Goal: Transaction & Acquisition: Purchase product/service

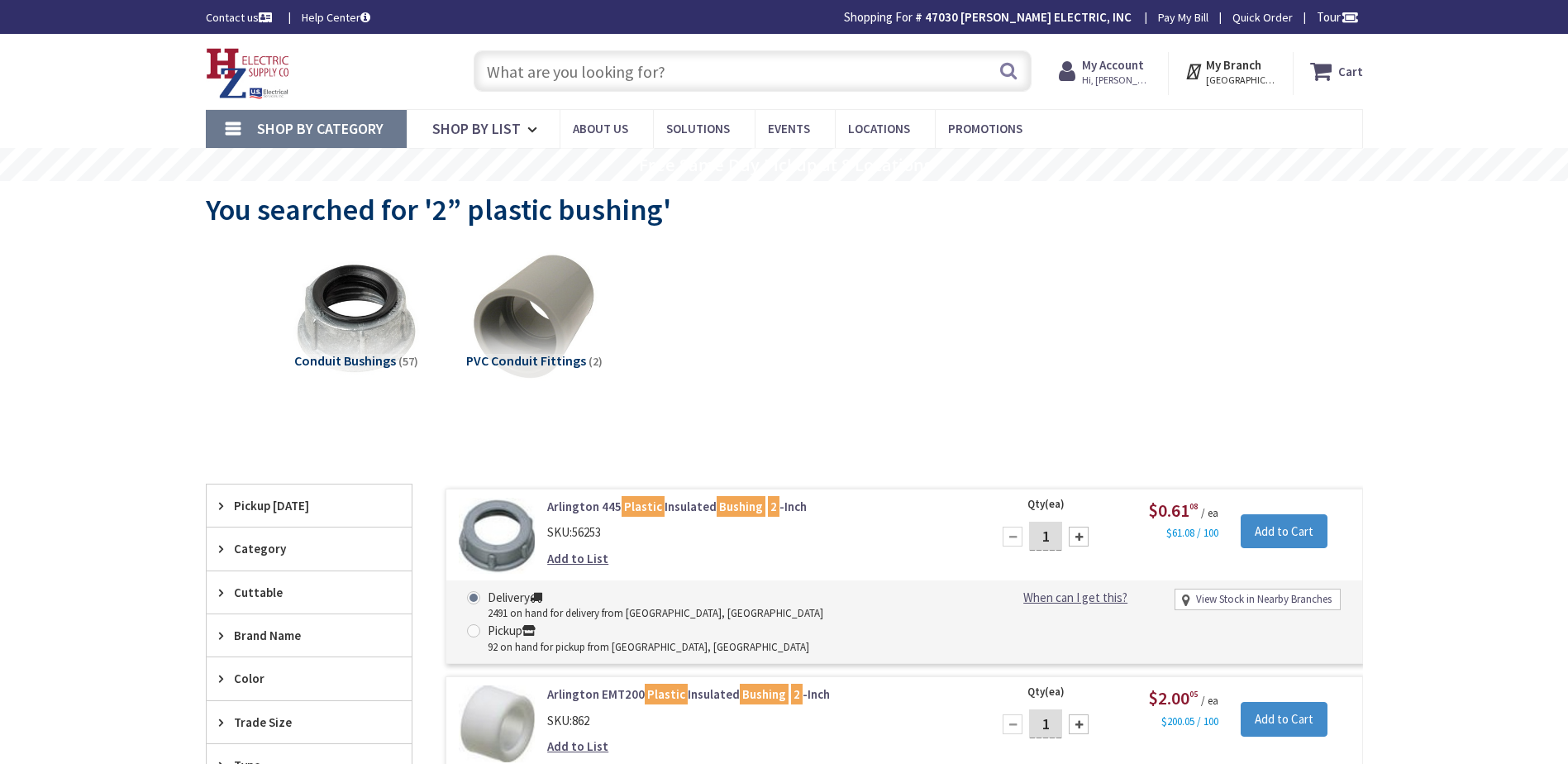
click at [606, 67] on input "text" at bounding box center [753, 71] width 558 height 41
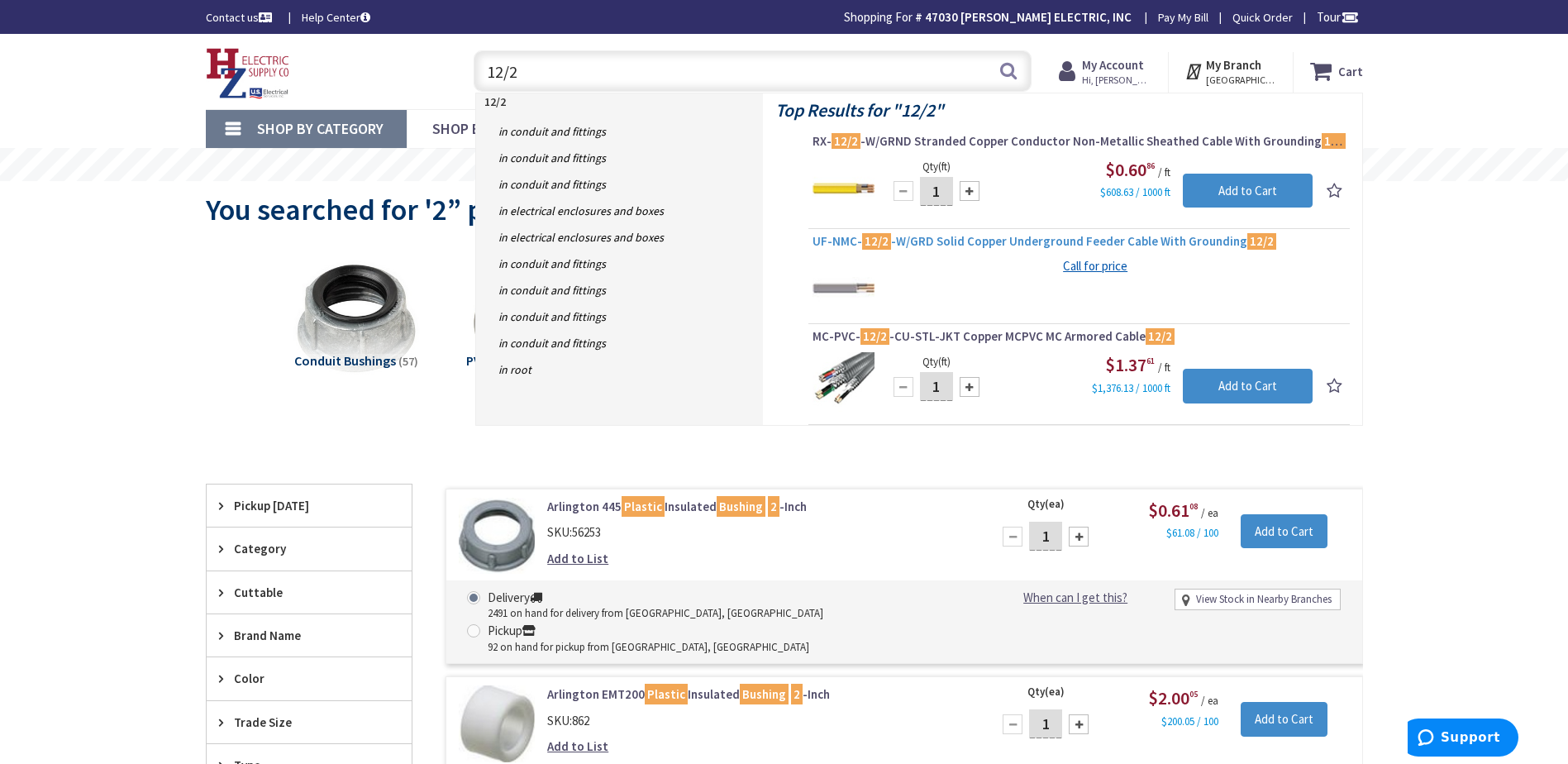
type input "12/2"
click at [905, 243] on span "UF-NMC- 12/2 -W/GRD Solid Copper Underground Feeder Cable With Grounding 12/2" at bounding box center [1079, 241] width 533 height 16
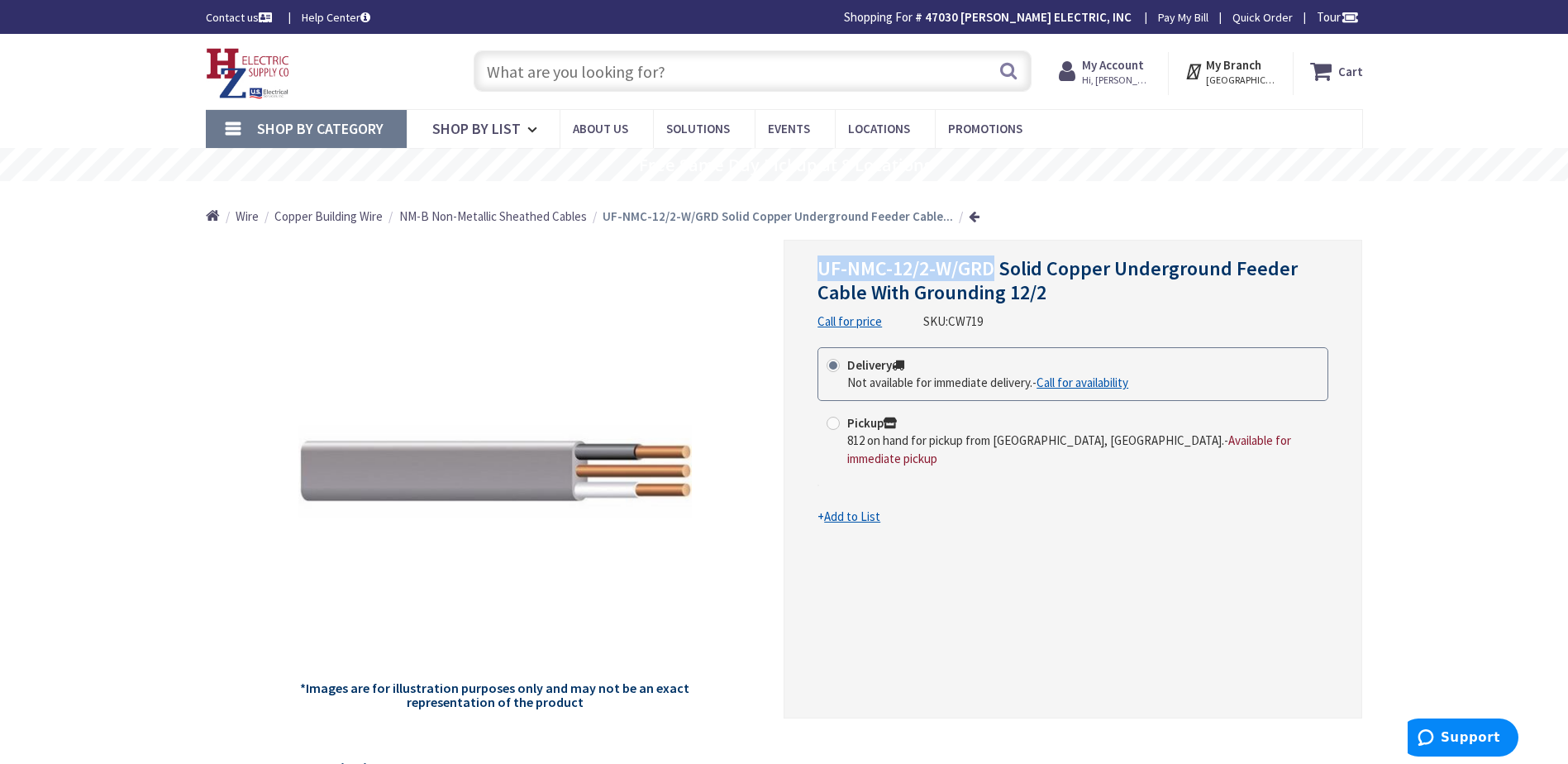
drag, startPoint x: 991, startPoint y: 265, endPoint x: 817, endPoint y: 256, distance: 174.2
click at [817, 256] on div "UF-NMC-12/2-W/GRD Solid Copper Underground Feeder Cable With Grounding 12/2 Cal…" at bounding box center [1073, 479] width 578 height 479
drag, startPoint x: 817, startPoint y: 256, endPoint x: 835, endPoint y: 260, distance: 18.4
copy span "UF-NMC-12/2-W/GRD"
click at [666, 65] on input "text" at bounding box center [753, 71] width 558 height 41
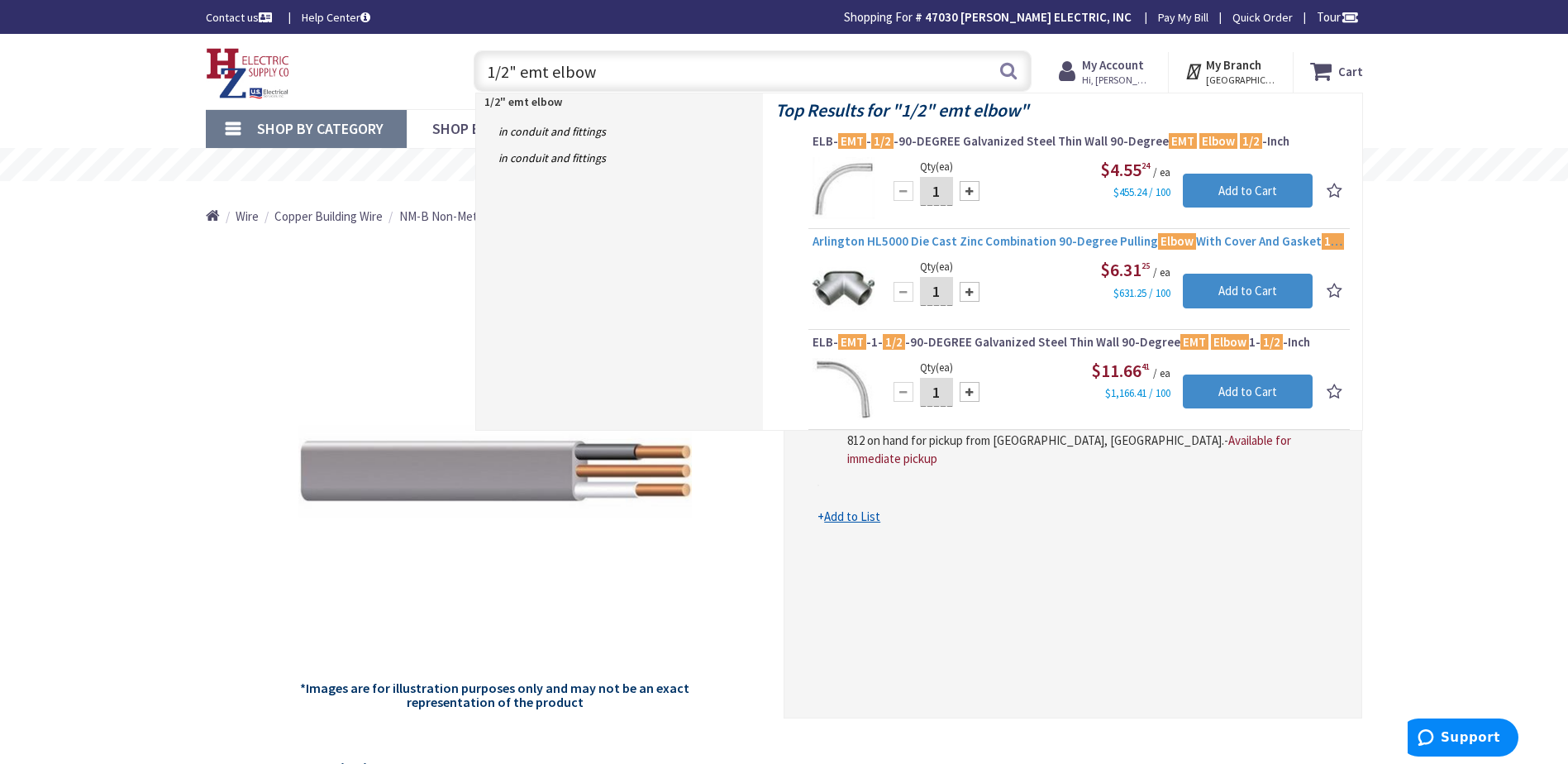
type input "1/2" emt elbow"
click at [1003, 240] on span "Arlington HL5000 Die Cast Zinc Combination 90-Degree Pulling Elbow With Cover A…" at bounding box center [1079, 241] width 533 height 16
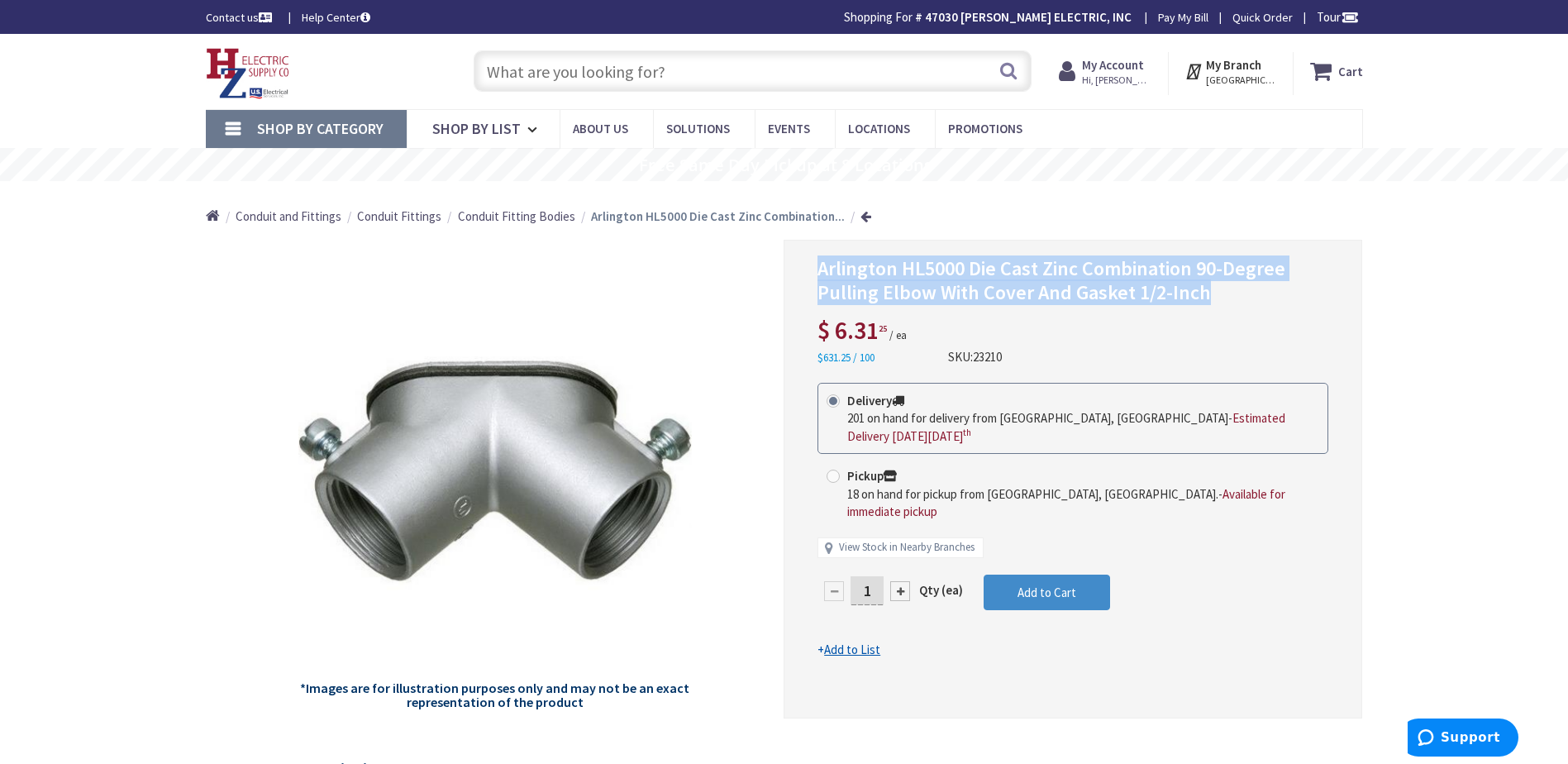
drag, startPoint x: 1206, startPoint y: 295, endPoint x: 821, endPoint y: 267, distance: 386.0
click at [821, 267] on h1 "Arlington HL5000 Die Cast Zinc Combination 90-Degree Pulling Elbow With Cover A…" at bounding box center [1073, 281] width 511 height 48
drag, startPoint x: 821, startPoint y: 267, endPoint x: 830, endPoint y: 269, distance: 9.2
copy span "Arlington HL5000 Die Cast Zinc Combination 90-Degree Pulling Elbow With Cover A…"
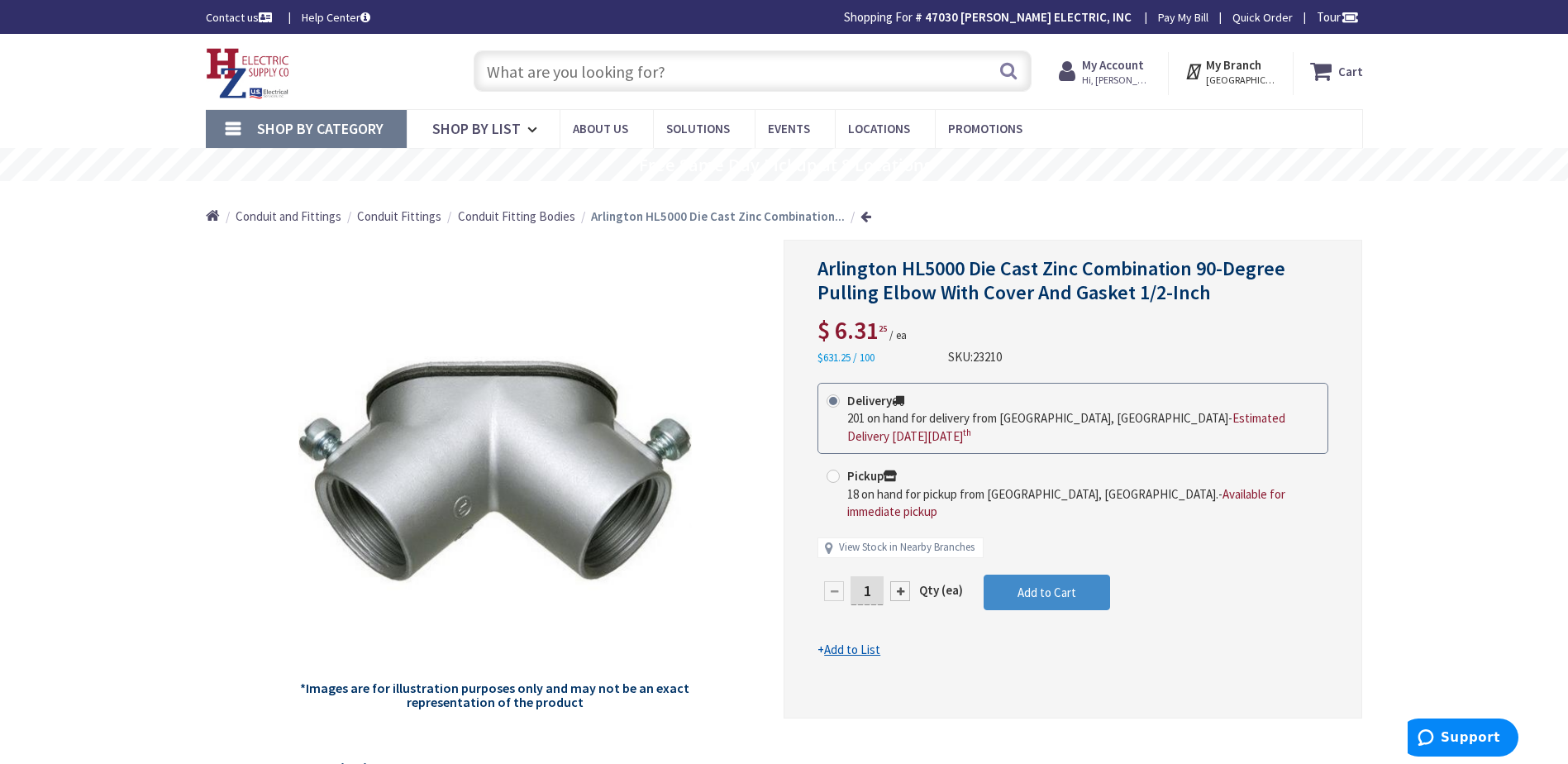
paste input "2” PVC Terminal adapter"
type input "2” PVC Terminal adapter"
click at [1004, 74] on button "Search" at bounding box center [1008, 70] width 21 height 37
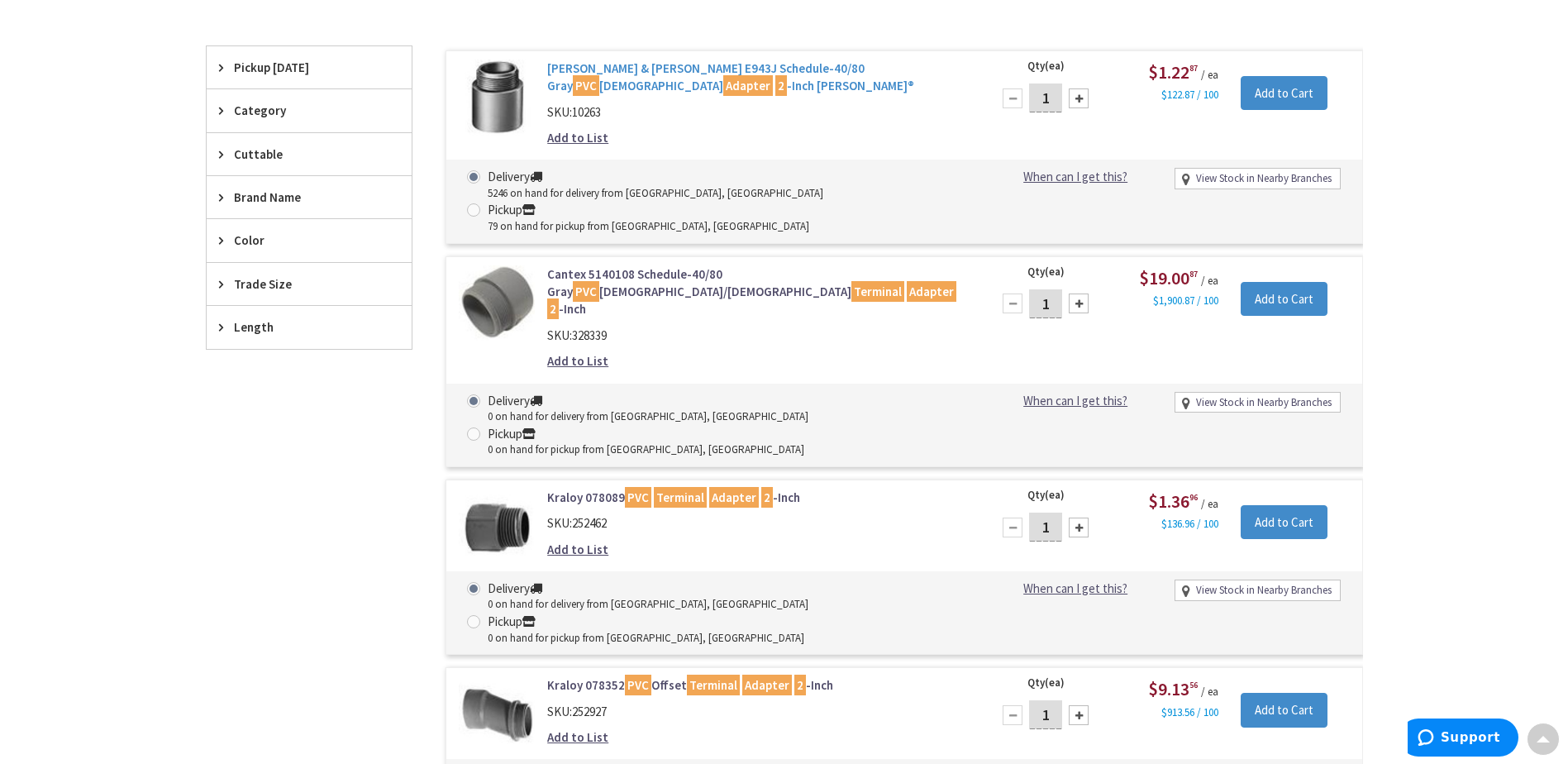
scroll to position [413, 0]
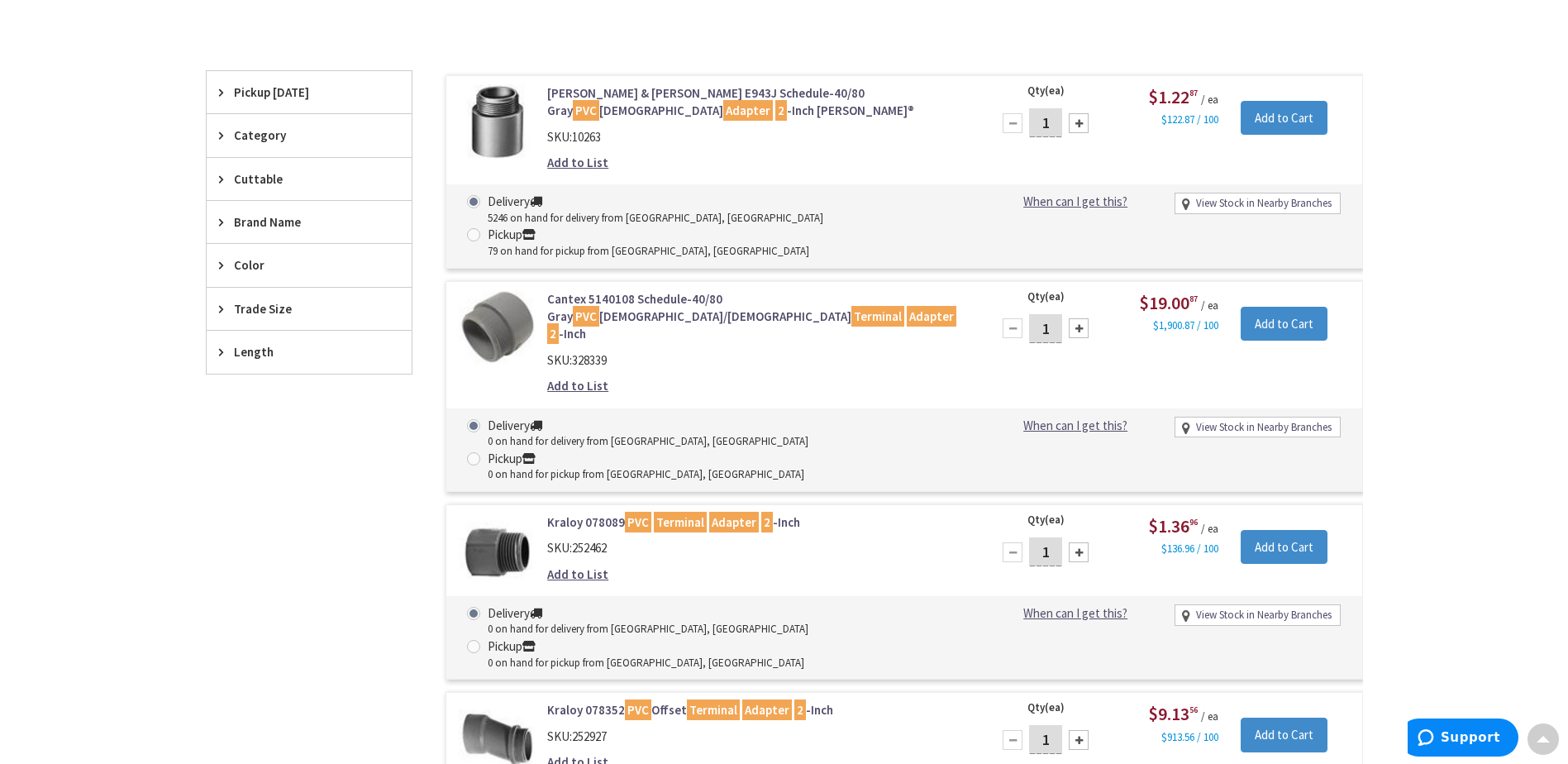
click at [707, 97] on link "Thomas & Betts E943J Schedule-40/80 Gray PVC Male Adapter 2 -Inch Carlon®" at bounding box center [758, 103] width 421 height 36
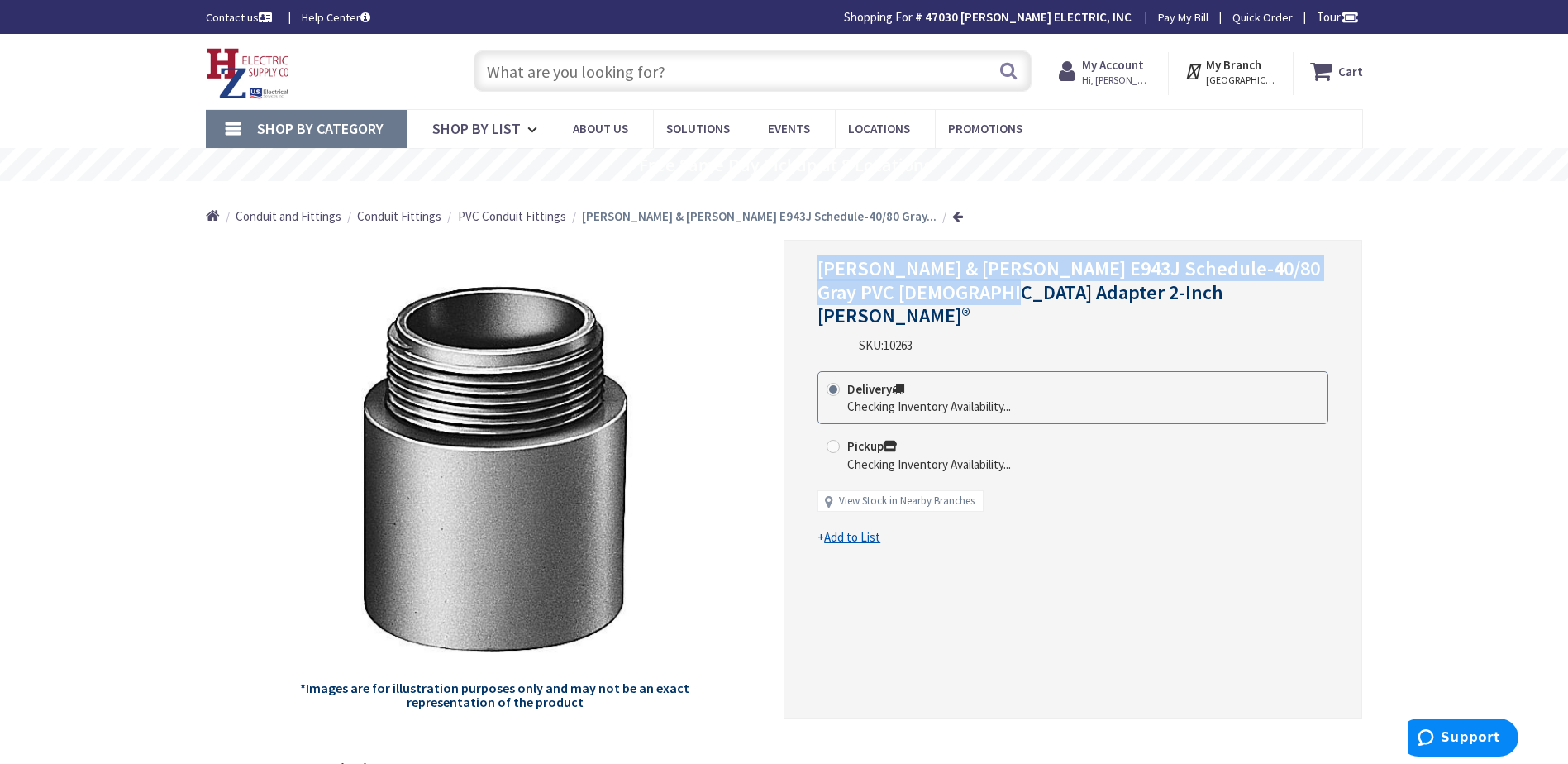
drag, startPoint x: 1001, startPoint y: 295, endPoint x: 808, endPoint y: 275, distance: 194.0
click at [808, 275] on div "[PERSON_NAME] & [PERSON_NAME] E943J Schedule-40/80 Gray PVC [DEMOGRAPHIC_DATA] …" at bounding box center [1073, 479] width 578 height 479
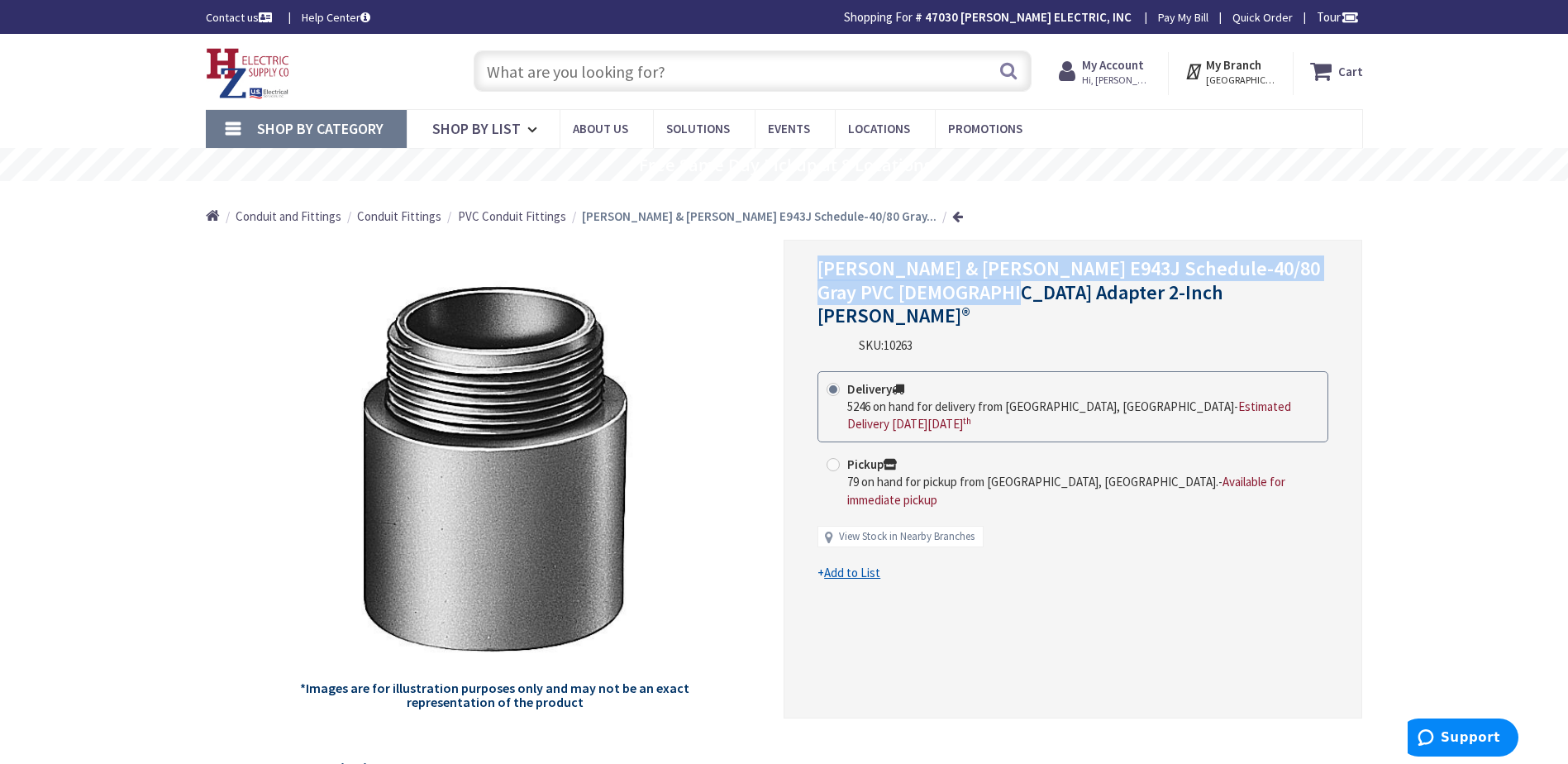
copy span "[PERSON_NAME] & [PERSON_NAME] E943J Schedule-40/80 Gray PVC [DEMOGRAPHIC_DATA] …"
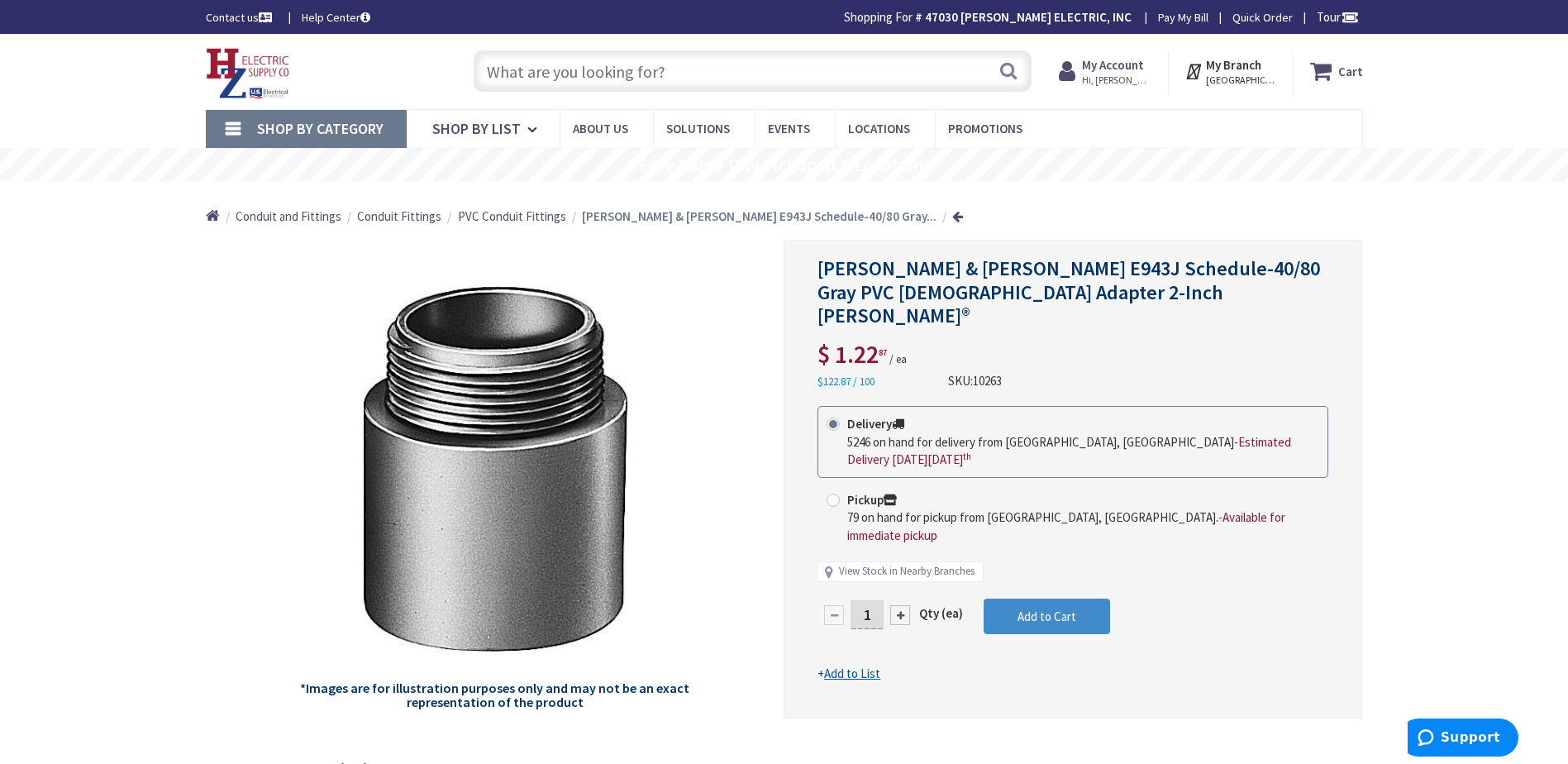
paste input "2” threaded plastic bushing"
type input "2” threaded plastic bushing"
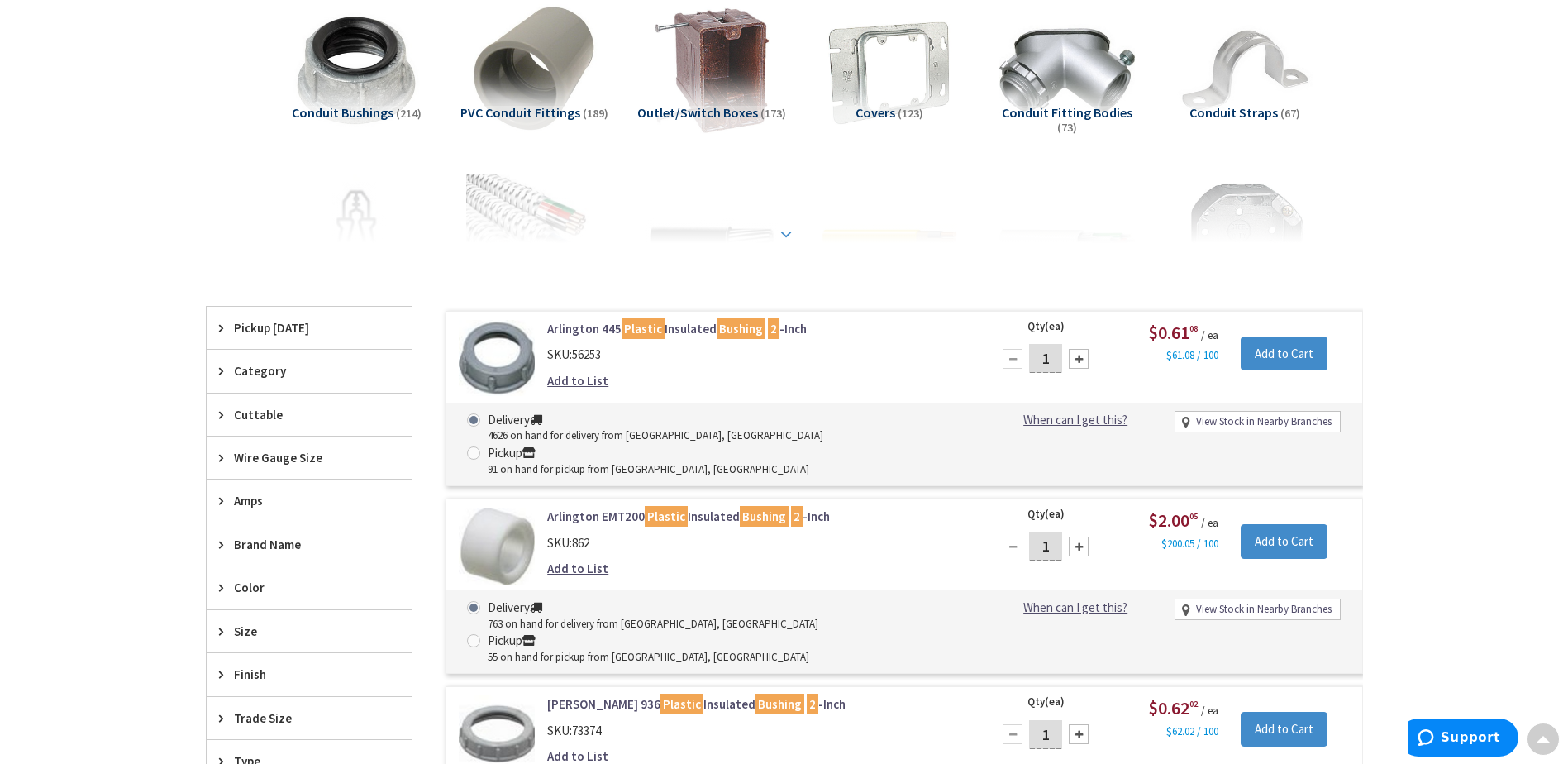
scroll to position [331, 0]
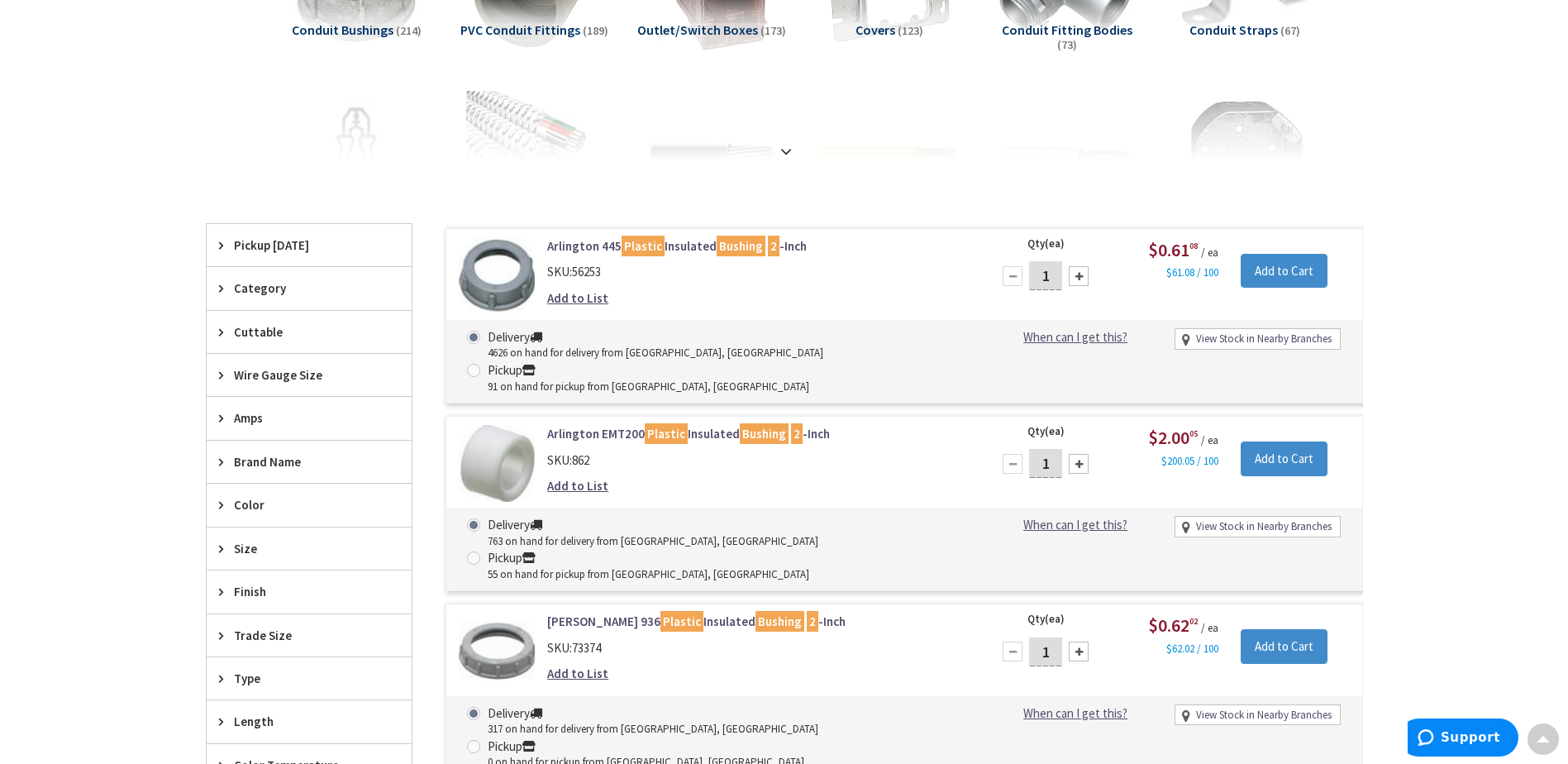
click at [683, 248] on link "Arlington 445 Plastic Insulated Bushing 2 -Inch" at bounding box center [758, 246] width 421 height 17
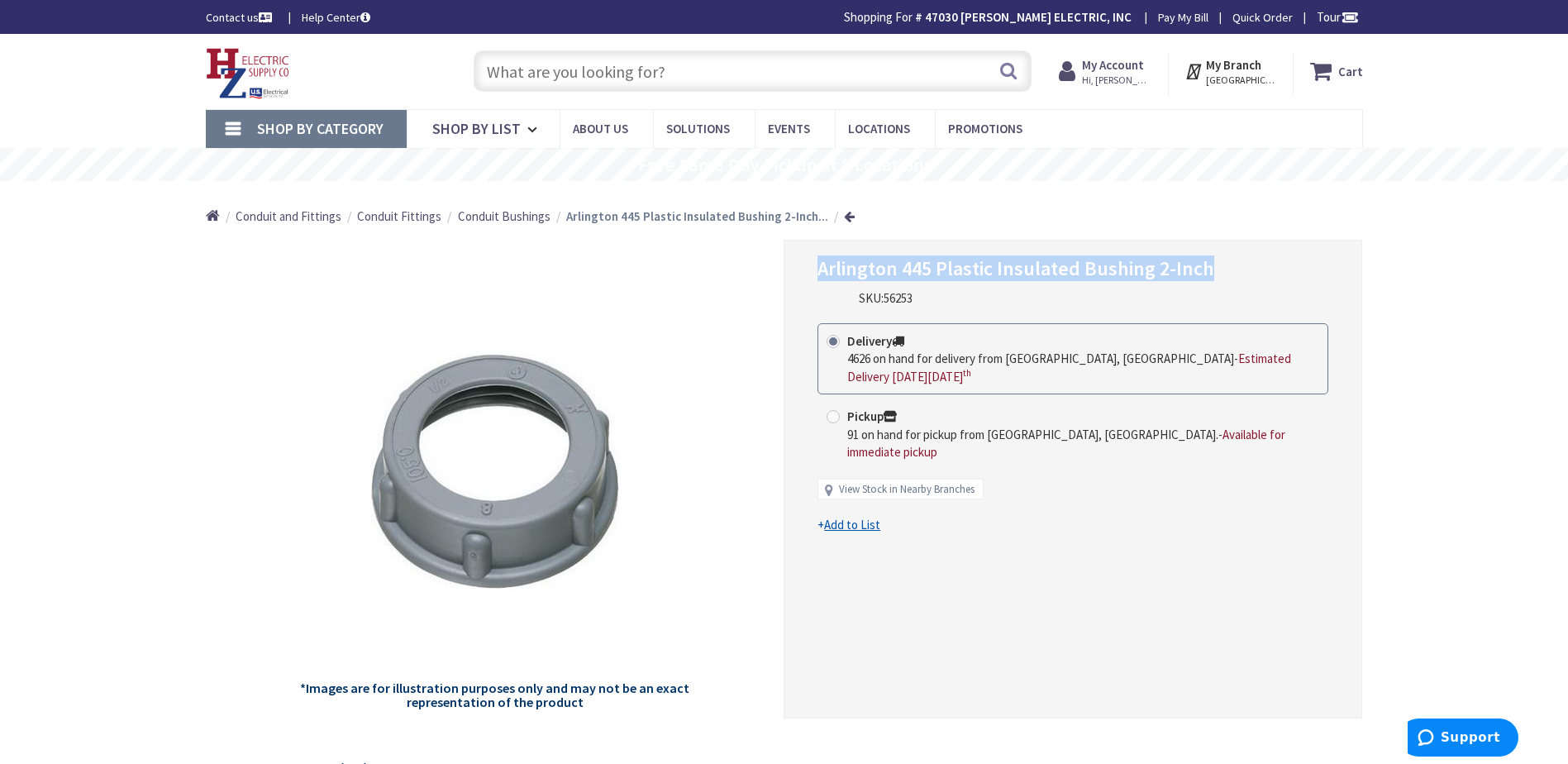
drag, startPoint x: 1205, startPoint y: 274, endPoint x: 816, endPoint y: 278, distance: 389.0
click at [816, 278] on div "Arlington 445 Plastic Insulated Bushing 2-Inch SKU: 56253 This product is Disco…" at bounding box center [1073, 479] width 578 height 479
drag, startPoint x: 816, startPoint y: 278, endPoint x: 824, endPoint y: 273, distance: 9.4
copy span "Arlington 445 Plastic Insulated Bushing 2-Inch"
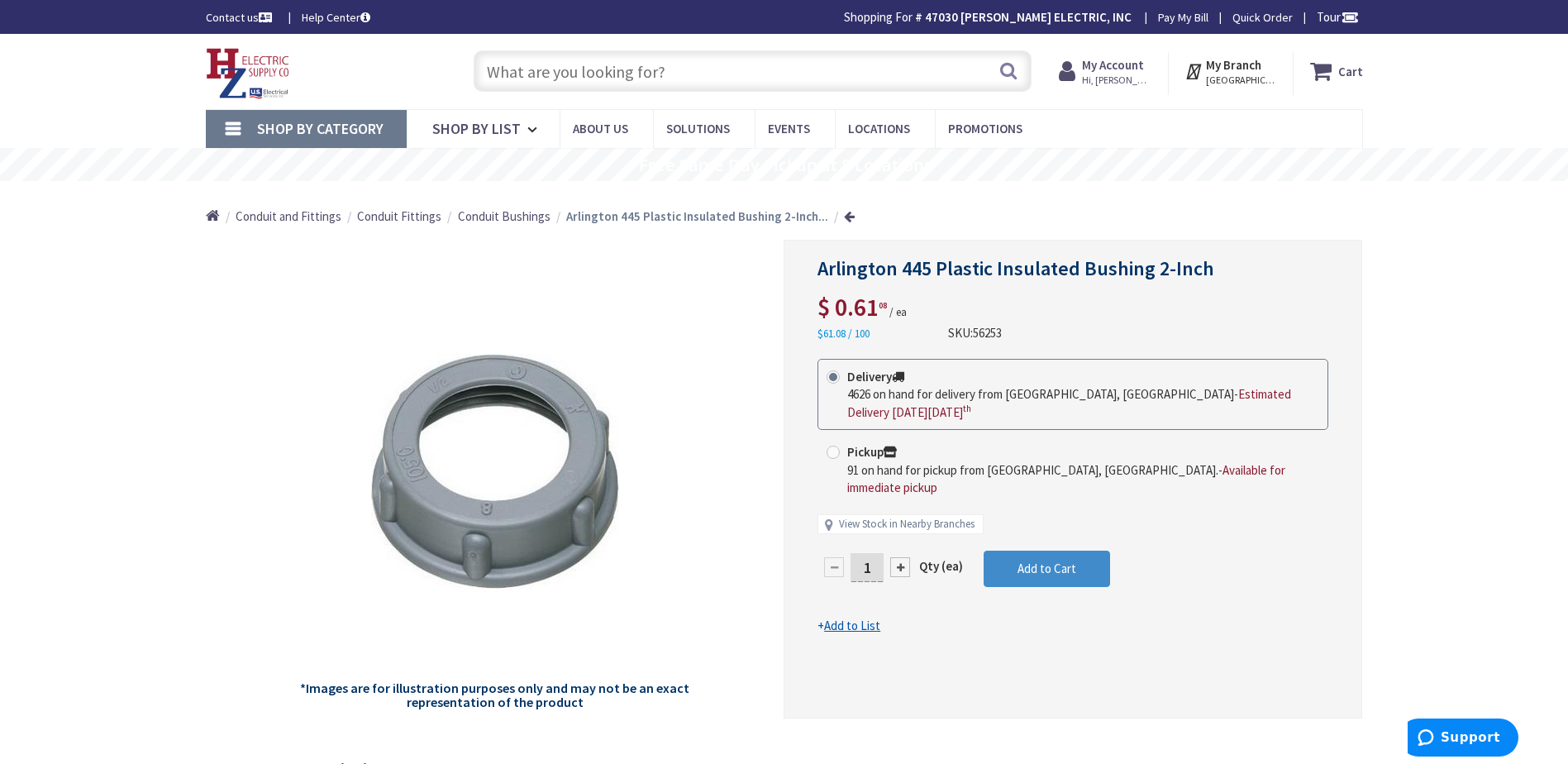
paste input "1/2” UF squeeze connector"
type input "1/2” UF squeeze connector"
click at [1012, 73] on button "Search" at bounding box center [1008, 70] width 21 height 37
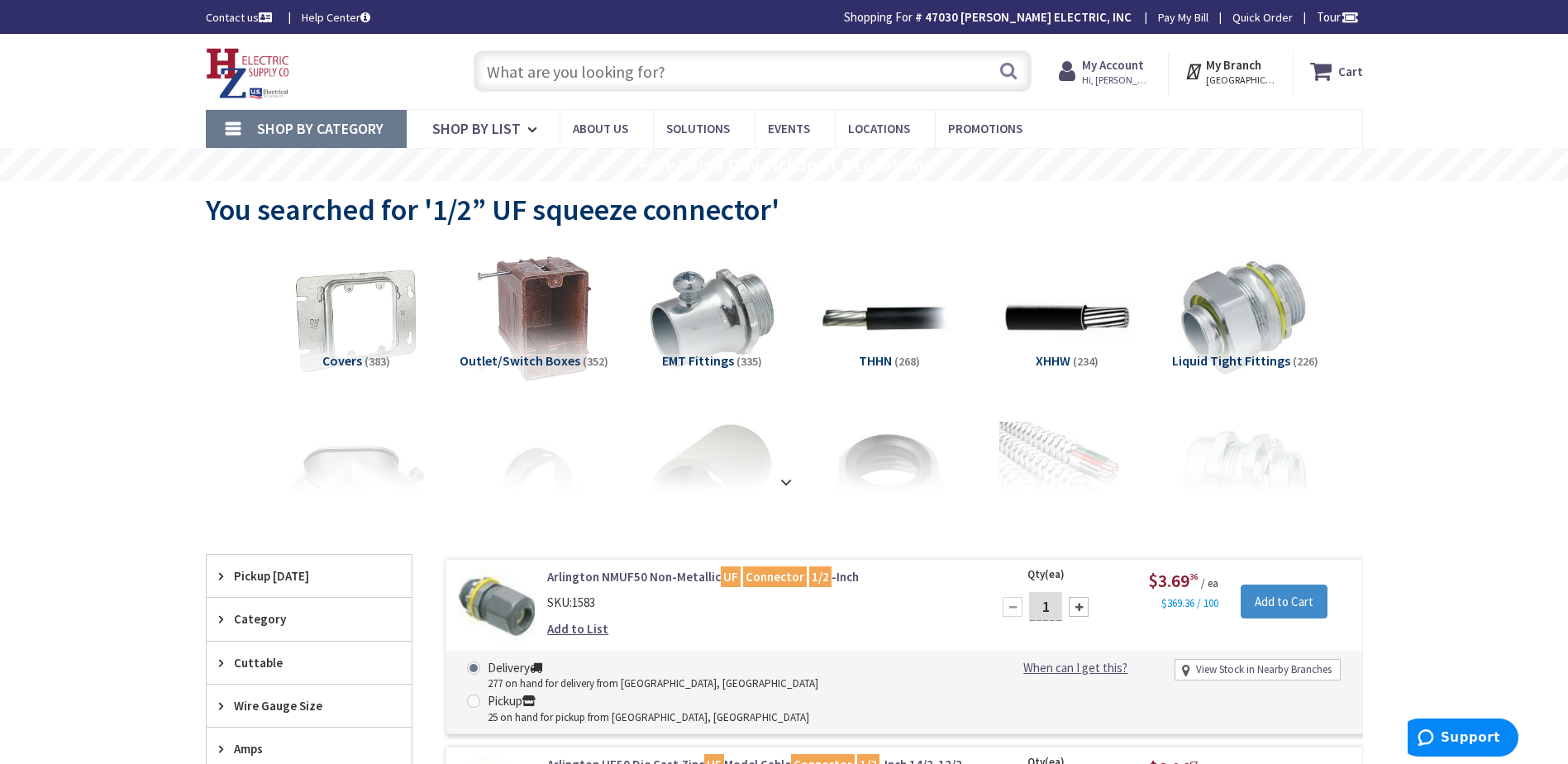
paste input "1/2” UF squeeze connector"
drag, startPoint x: 599, startPoint y: 73, endPoint x: 544, endPoint y: 76, distance: 55.1
click at [544, 76] on input "1/2” UF squeeze connector" at bounding box center [753, 71] width 558 height 41
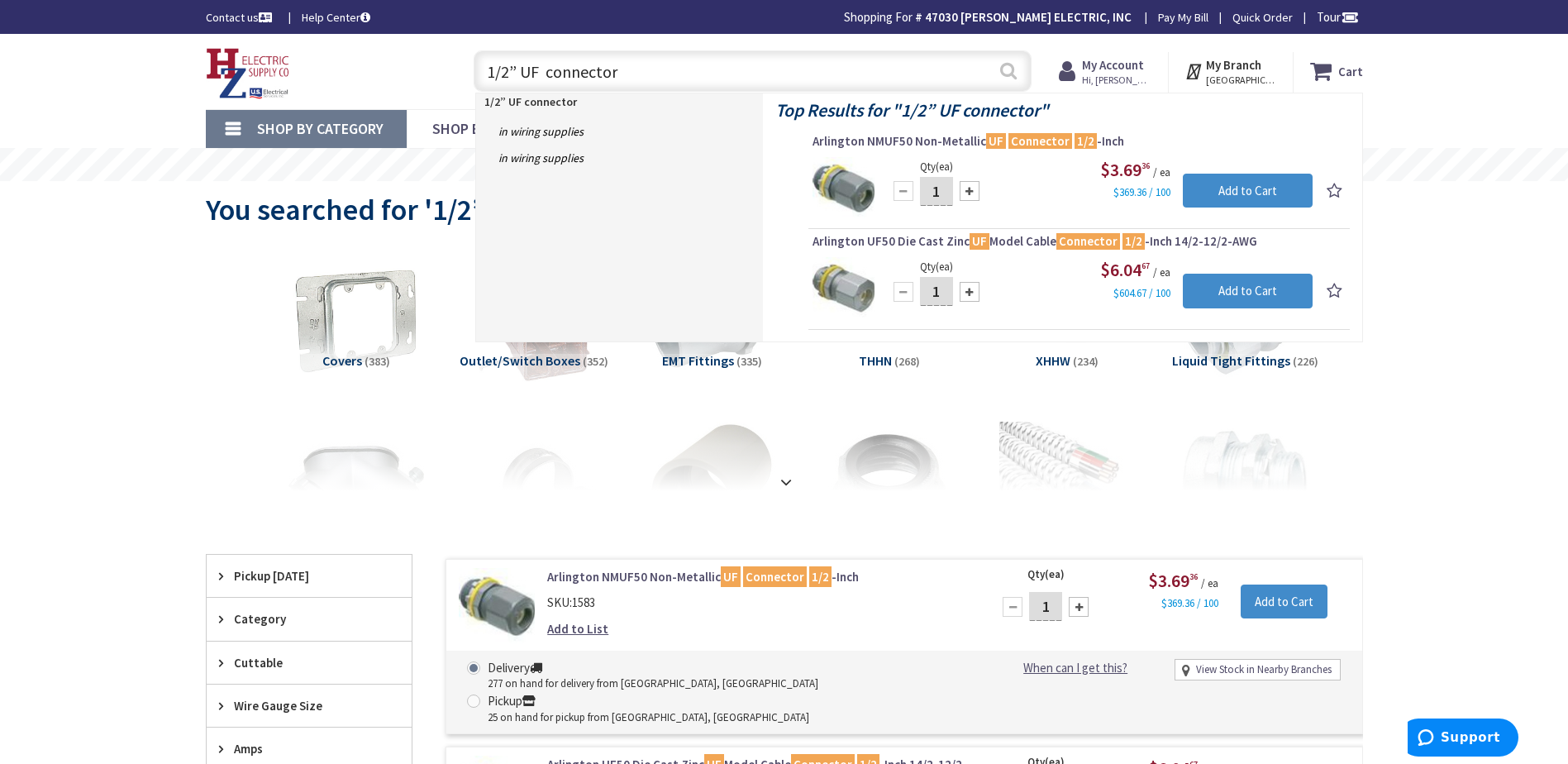
type input "1/2” UF connector"
click at [1009, 68] on button "Search" at bounding box center [1008, 70] width 21 height 37
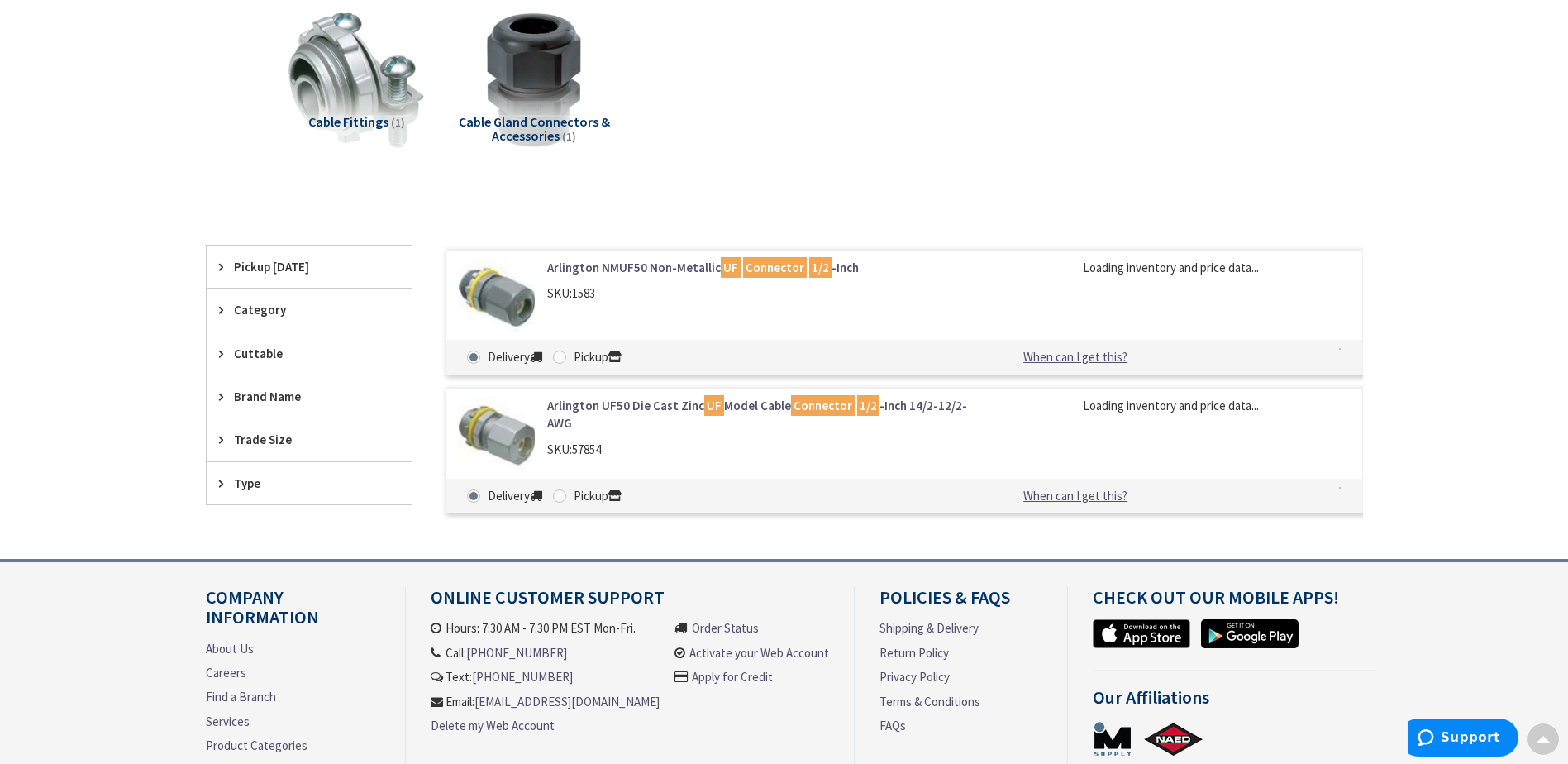
scroll to position [331, 0]
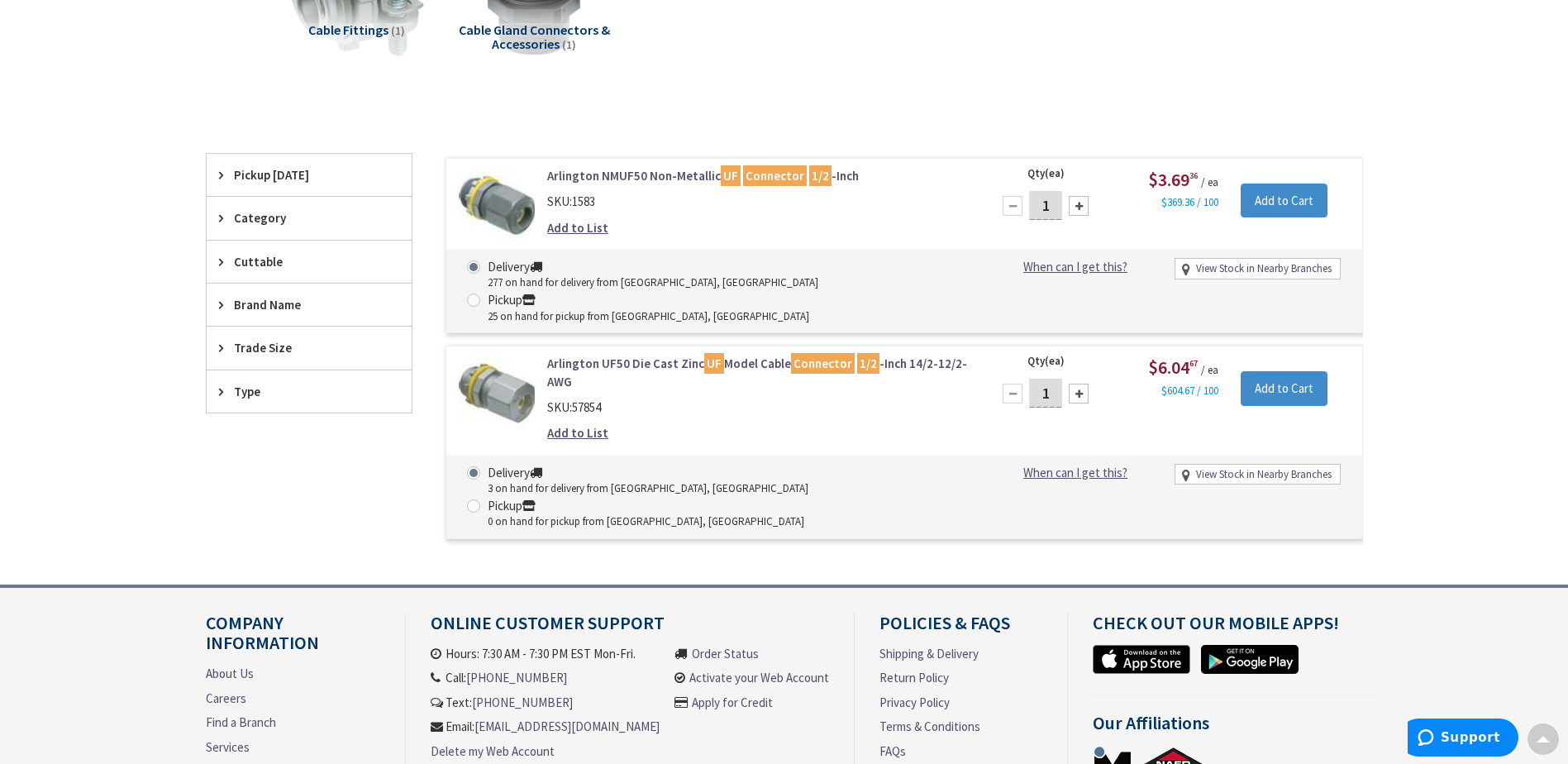
click at [605, 355] on link "Arlington UF50 Die Cast Zinc UF Model Cable Connector 1/2 -Inch 14/2-12/2-AWG" at bounding box center [758, 373] width 421 height 36
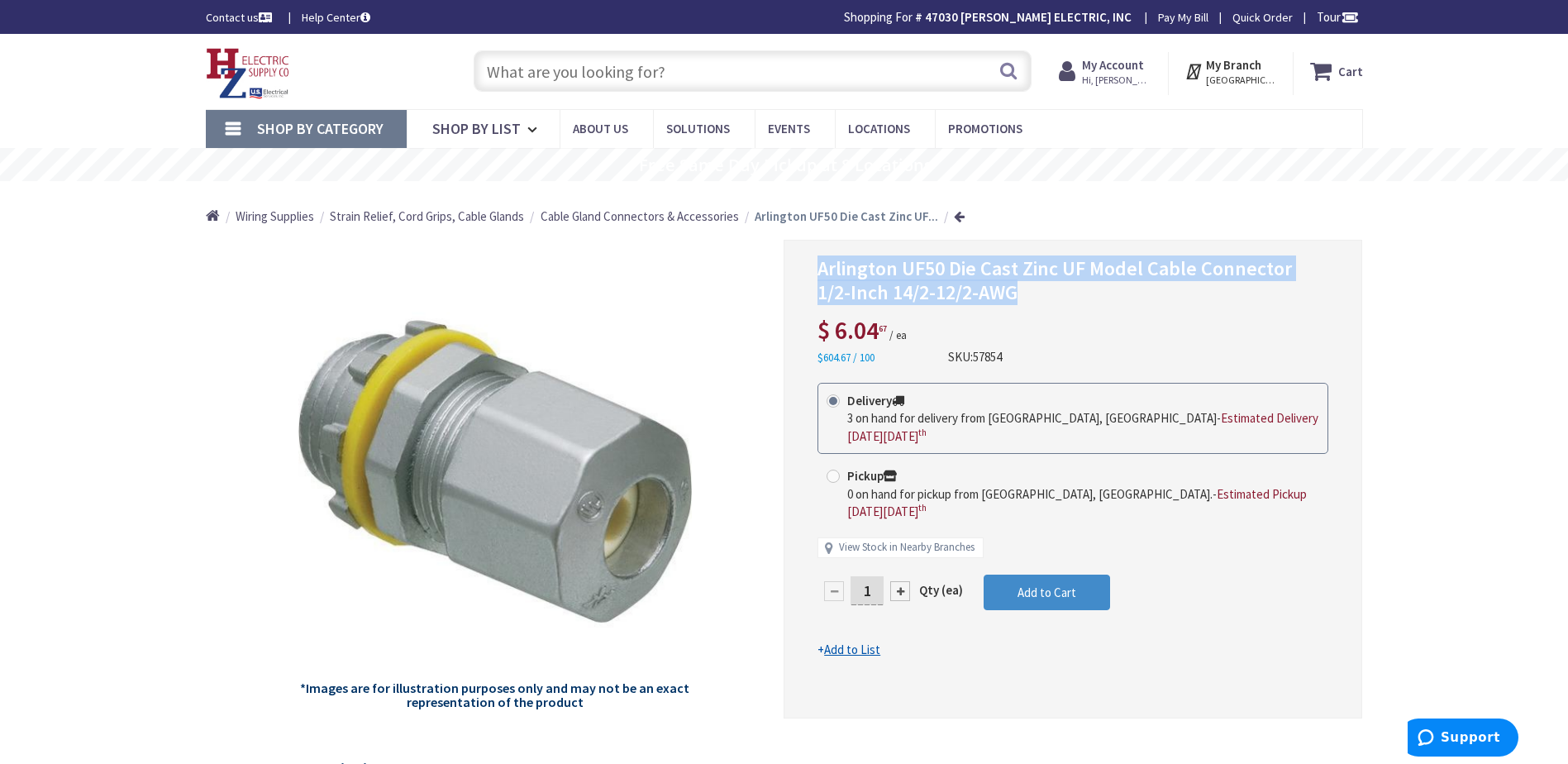
drag, startPoint x: 982, startPoint y: 295, endPoint x: 815, endPoint y: 274, distance: 168.3
click at [815, 274] on div "Arlington UF50 Die Cast Zinc UF Model Cable Connector 1/2-Inch 14/2-12/2-AWG $ …" at bounding box center [1073, 479] width 578 height 479
copy span "Arlington UF50 Die Cast Zinc UF Model Cable Connector 1/2-Inch 14/2-12/2-AWG"
